Goal: Information Seeking & Learning: Learn about a topic

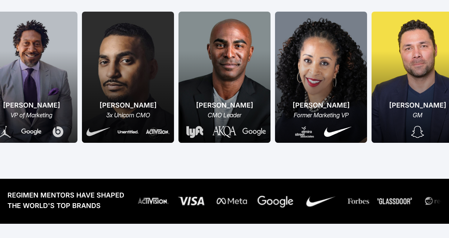
scroll to position [193, 0]
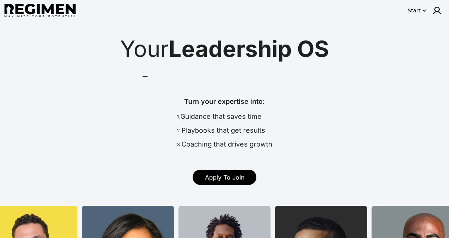
click at [423, 10] on icon "button" at bounding box center [424, 10] width 7 height 7
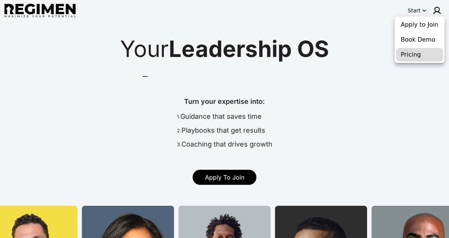
click at [406, 58] on button "Pricing" at bounding box center [419, 54] width 47 height 13
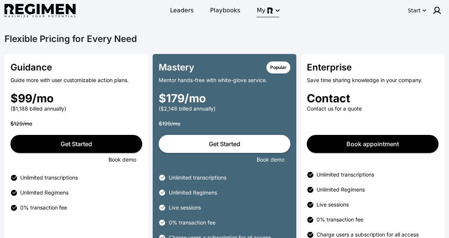
click at [274, 12] on icon "button" at bounding box center [277, 10] width 9 height 9
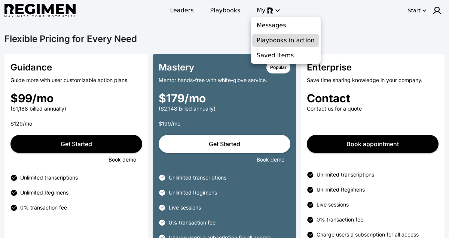
click at [269, 39] on span "Playbooks in action" at bounding box center [286, 40] width 58 height 9
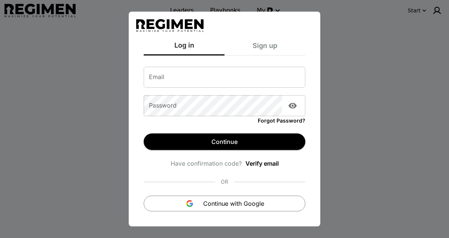
click at [336, 40] on div "Log in Sign up Email Email Password Password Forgot Password? Continue Have con…" at bounding box center [224, 119] width 449 height 238
click at [91, 168] on div "Log in Sign up Email Email Password Password Forgot Password? Continue Have con…" at bounding box center [224, 119] width 449 height 238
click at [112, 16] on div "Log in Sign up Email Email Password Password Forgot Password? Continue Have con…" at bounding box center [224, 119] width 449 height 238
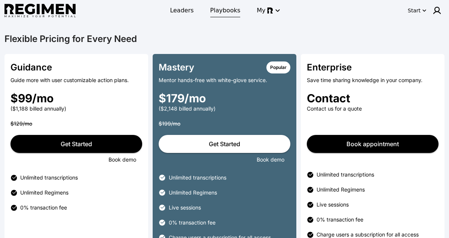
click at [228, 11] on span "Playbooks" at bounding box center [225, 10] width 30 height 9
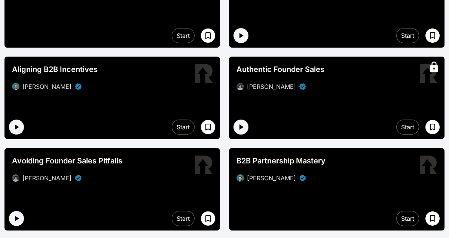
scroll to position [120, 0]
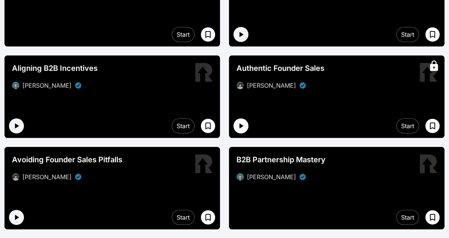
click at [242, 128] on icon "button" at bounding box center [241, 125] width 9 height 9
